Goal: Information Seeking & Learning: Check status

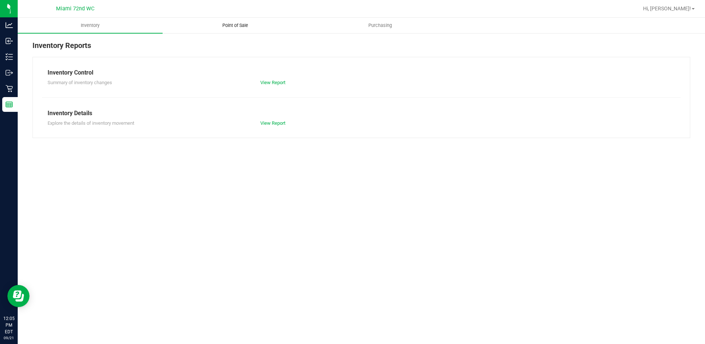
click at [230, 25] on span "Point of Sale" at bounding box center [235, 25] width 46 height 7
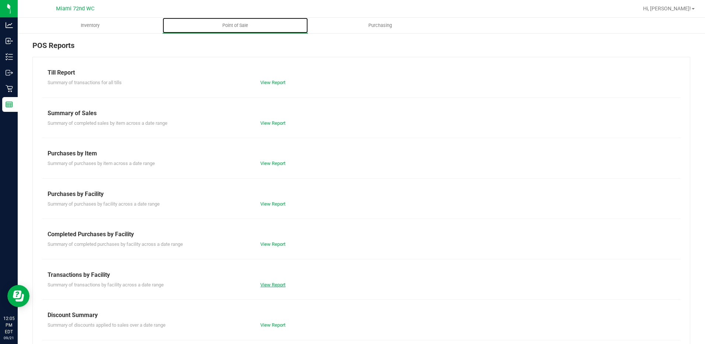
click at [267, 283] on link "View Report" at bounding box center [272, 285] width 25 height 6
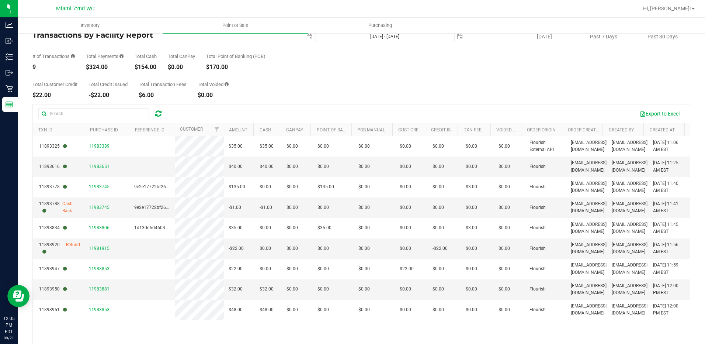
scroll to position [18, 0]
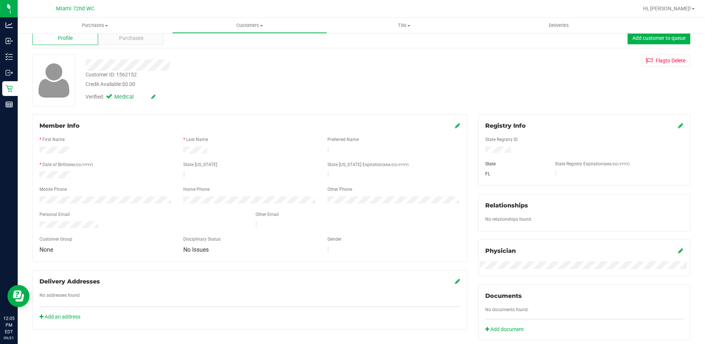
click at [133, 37] on span "Purchases" at bounding box center [131, 38] width 24 height 8
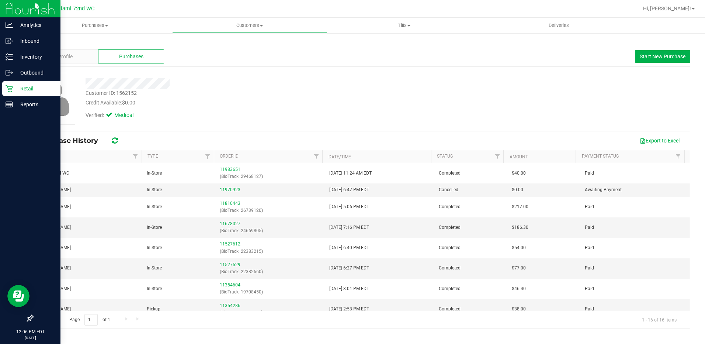
click at [12, 90] on icon at bounding box center [9, 88] width 7 height 7
